Goal: Check status: Check status

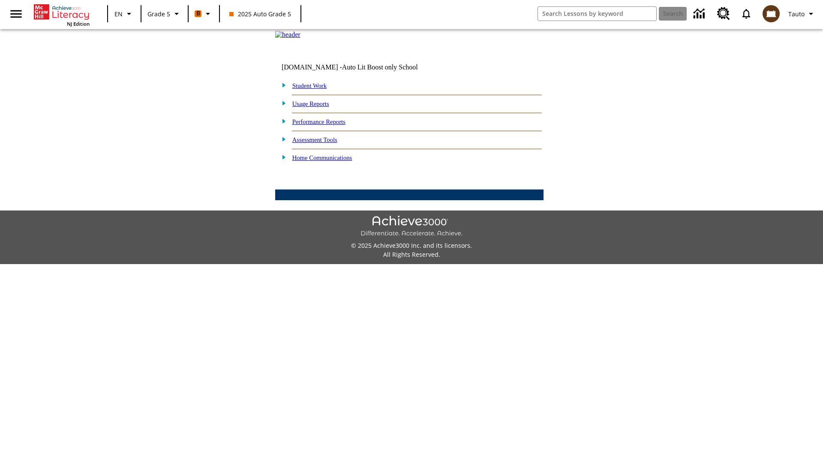
click at [328, 125] on link "Performance Reports" at bounding box center [318, 121] width 53 height 7
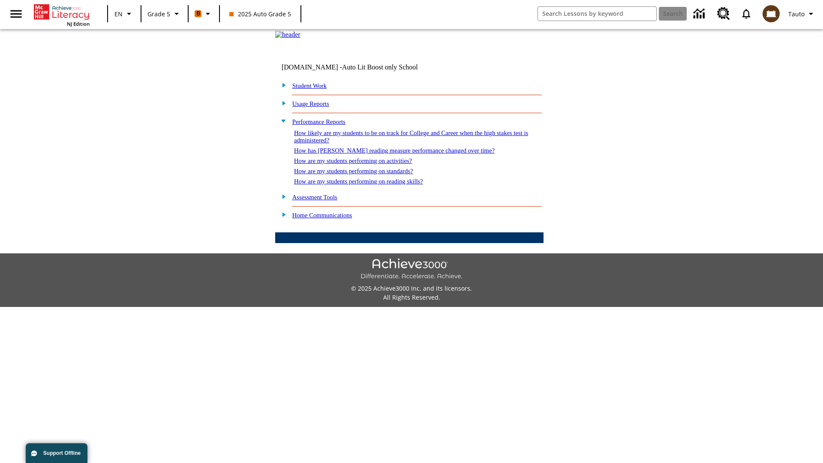
click at [363, 174] on link "How are my students performing on standards?" at bounding box center [353, 171] width 119 height 7
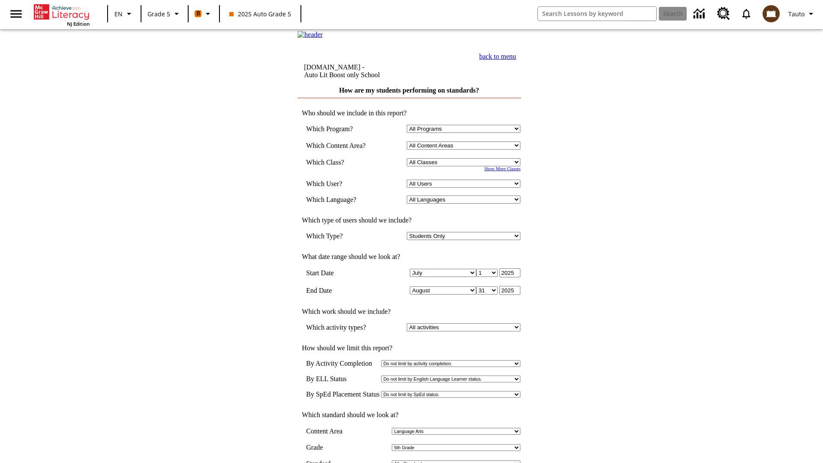
click at [466, 166] on select "Select a Class: All Classes 2025 Auto Grade 5 OL 2025 Auto Grade 6" at bounding box center [464, 162] width 114 height 8
select select "11133131"
click at [466, 188] on select "All Users Cat, Sautoen Cat, Sautoes Cat, Sautoss Donotlogin, Sautoen Twoschools…" at bounding box center [464, 184] width 114 height 8
select select "21437107"
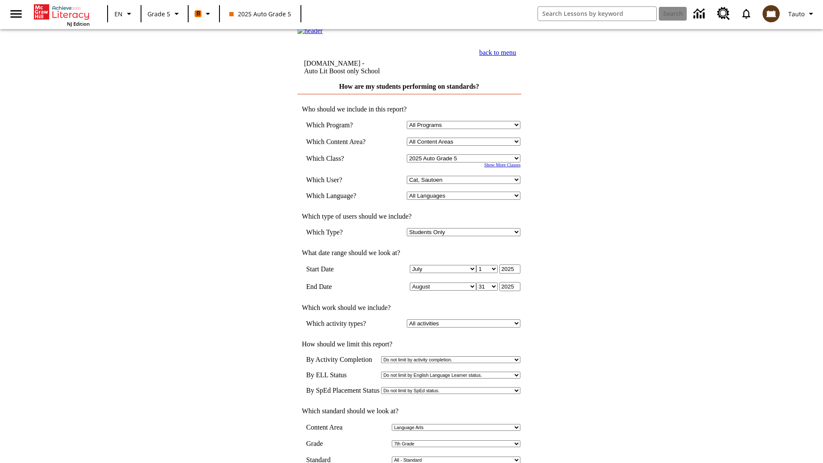
scroll to position [4, 0]
